Goal: Browse casually

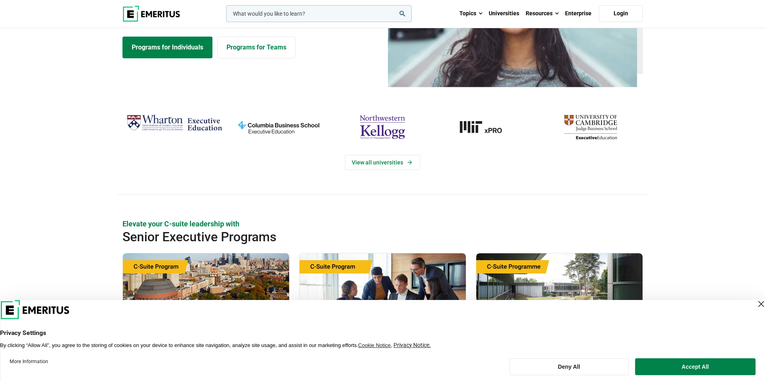
scroll to position [121, 0]
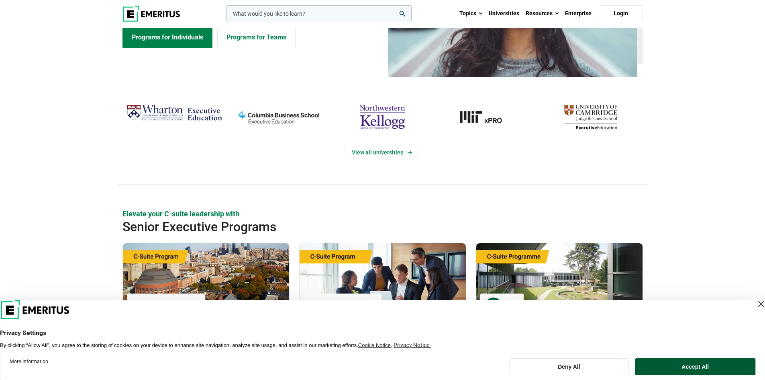
click at [687, 365] on button "Accept All" at bounding box center [696, 366] width 120 height 17
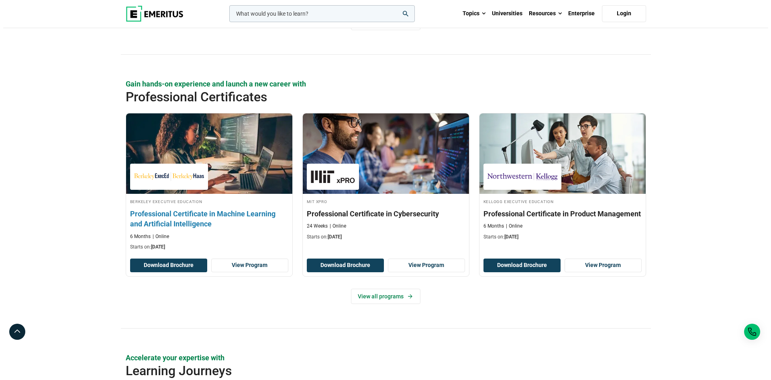
scroll to position [1045, 0]
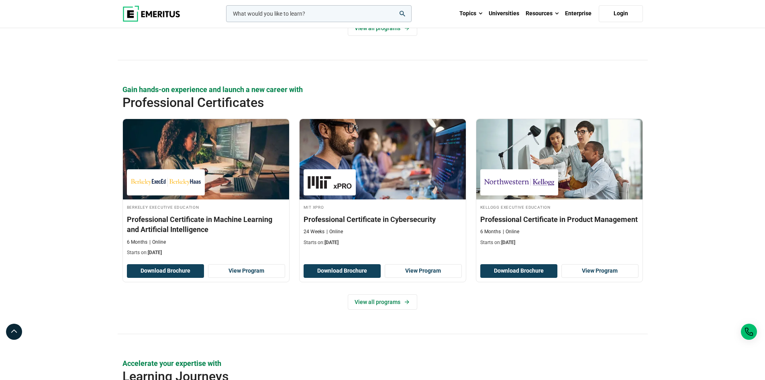
click at [329, 15] on input "woocommerce-product-search-field-0" at bounding box center [319, 13] width 186 height 17
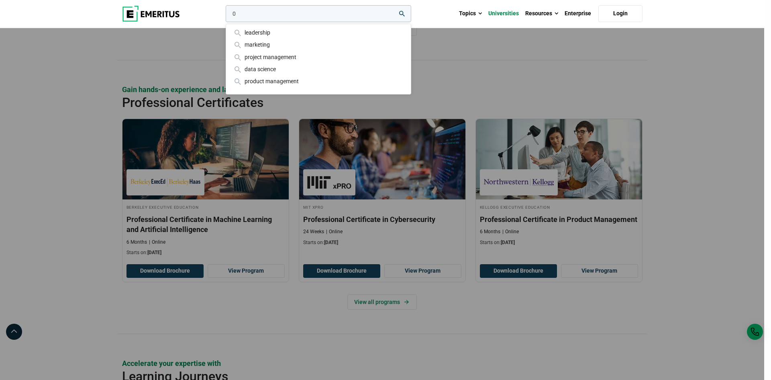
type input "0"
click at [511, 13] on link "Universities" at bounding box center [503, 14] width 37 height 28
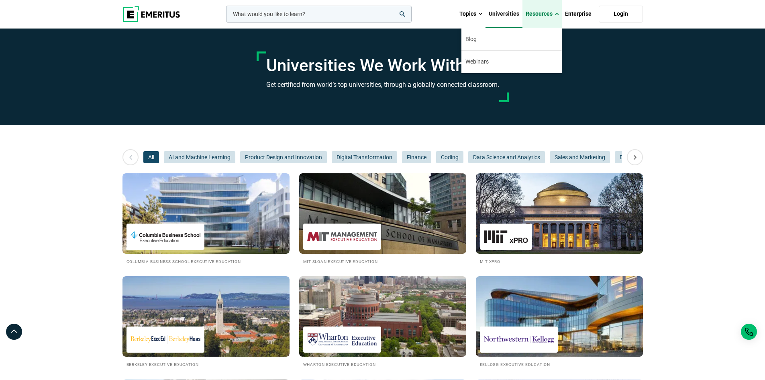
click at [539, 11] on link "Resources" at bounding box center [542, 14] width 39 height 28
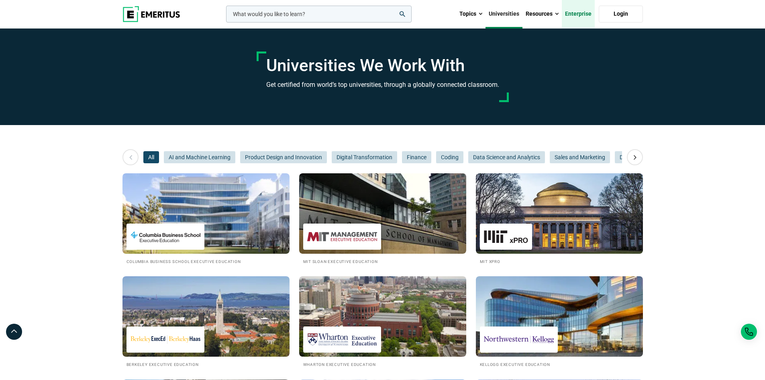
click at [572, 10] on link "Enterprise" at bounding box center [578, 14] width 33 height 28
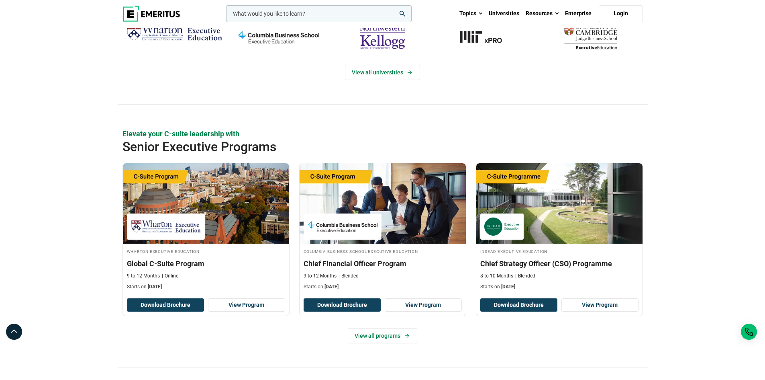
scroll to position [201, 0]
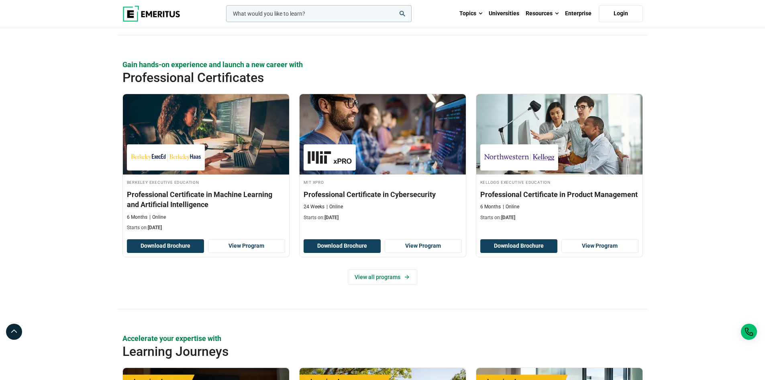
scroll to position [1125, 0]
